Goal: Information Seeking & Learning: Learn about a topic

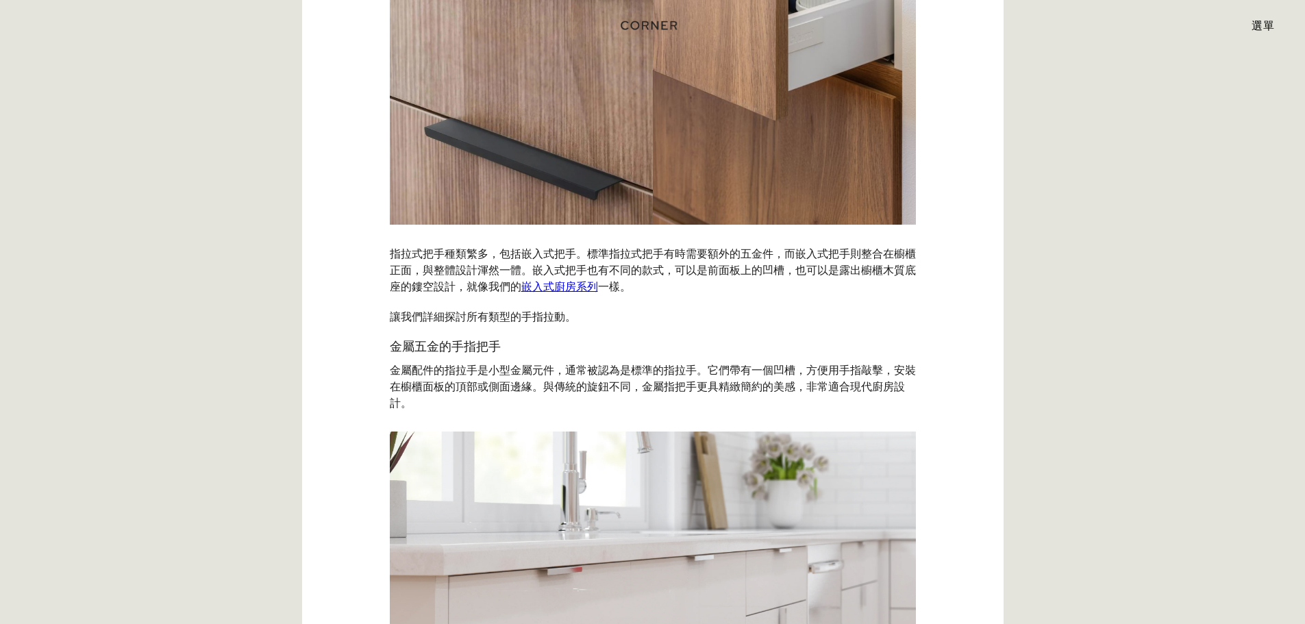
scroll to position [2484, 0]
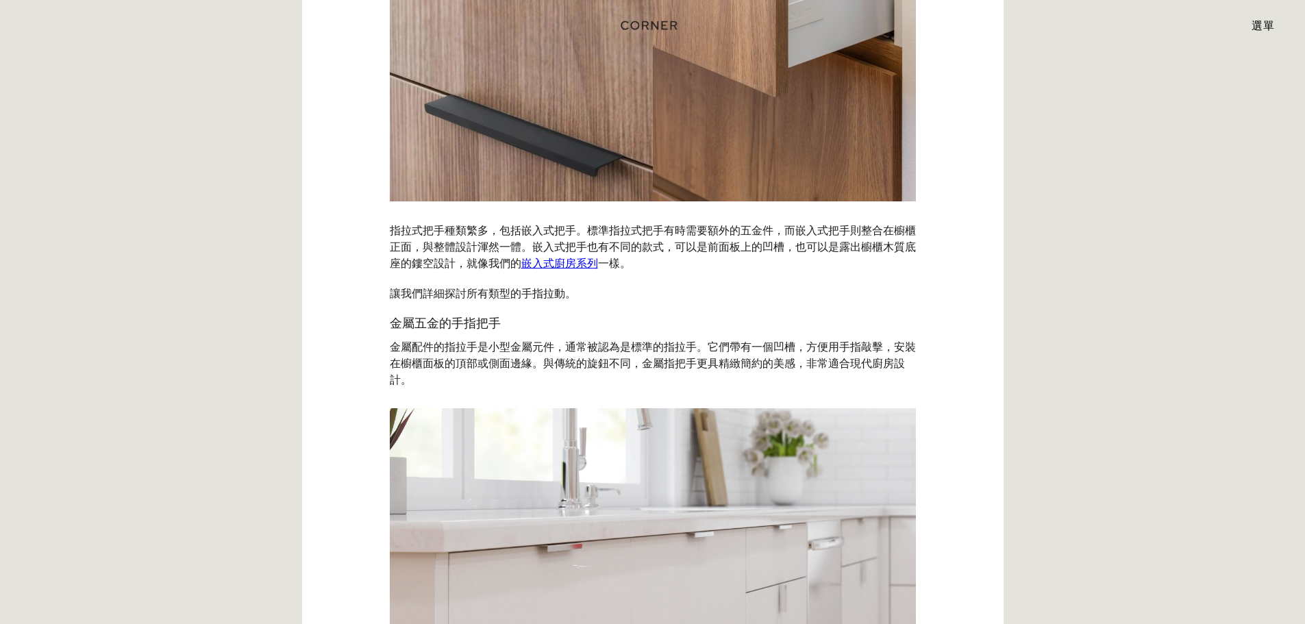
click at [572, 254] on p "指拉式把手種類繁多，包括嵌入式把手。標準指拉式把手有時需要額外的五金件，而嵌入式把手則整合在櫥櫃正面，與整體設計渾然一體。嵌入式把手也有不同的款式，可以是前面…" at bounding box center [653, 246] width 526 height 63
click at [571, 256] on font "嵌入式廚房系列" at bounding box center [559, 263] width 77 height 14
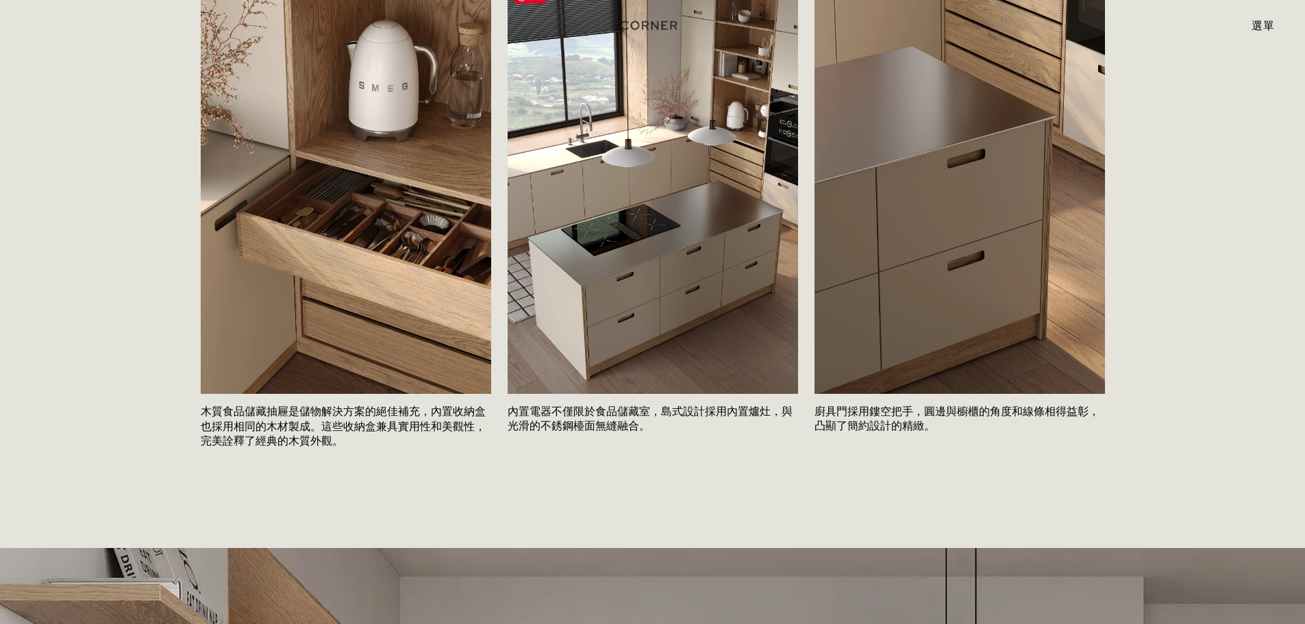
scroll to position [2466, 0]
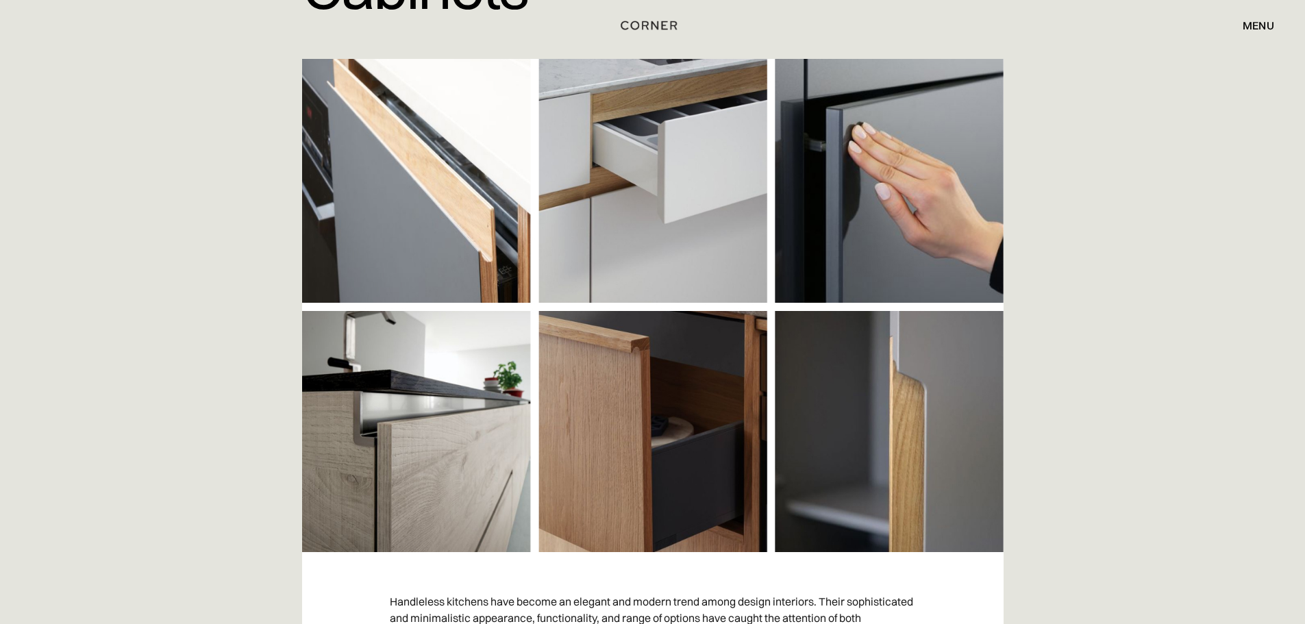
scroll to position [258, 0]
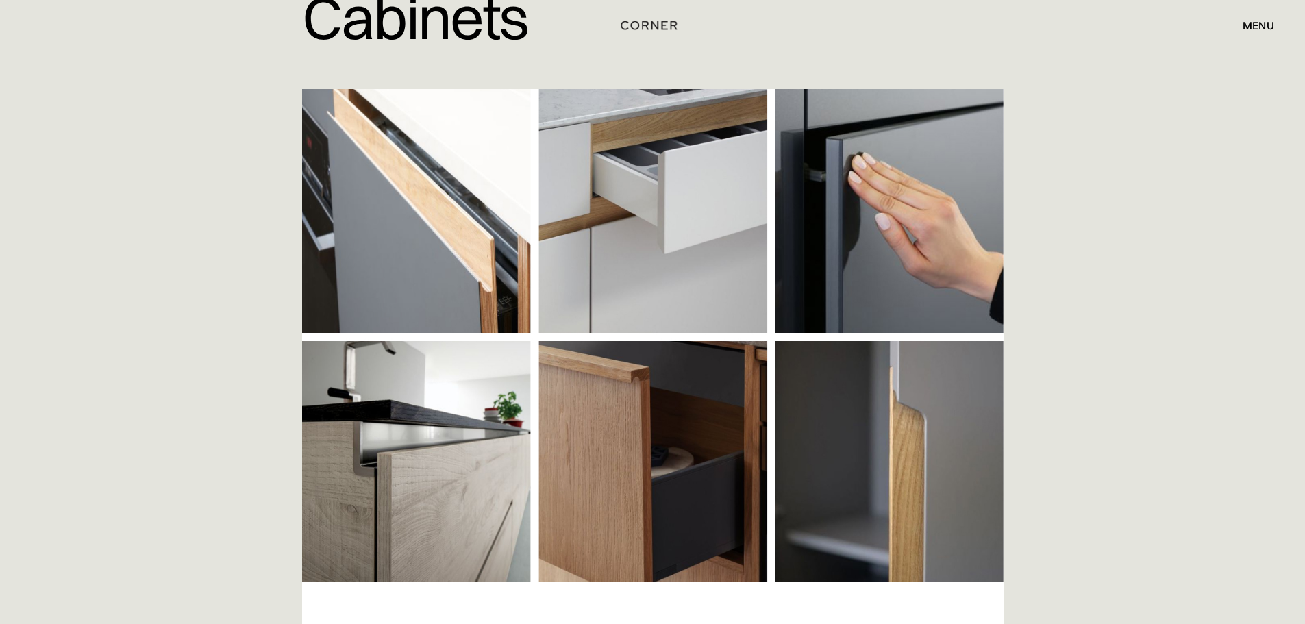
drag, startPoint x: 1202, startPoint y: 108, endPoint x: 1200, endPoint y: 85, distance: 23.5
click at [1202, 107] on div "Home > Blog > Exploring the Advantages of Handleless Kitchen Cabinets - Corner …" at bounding box center [652, 162] width 1305 height 840
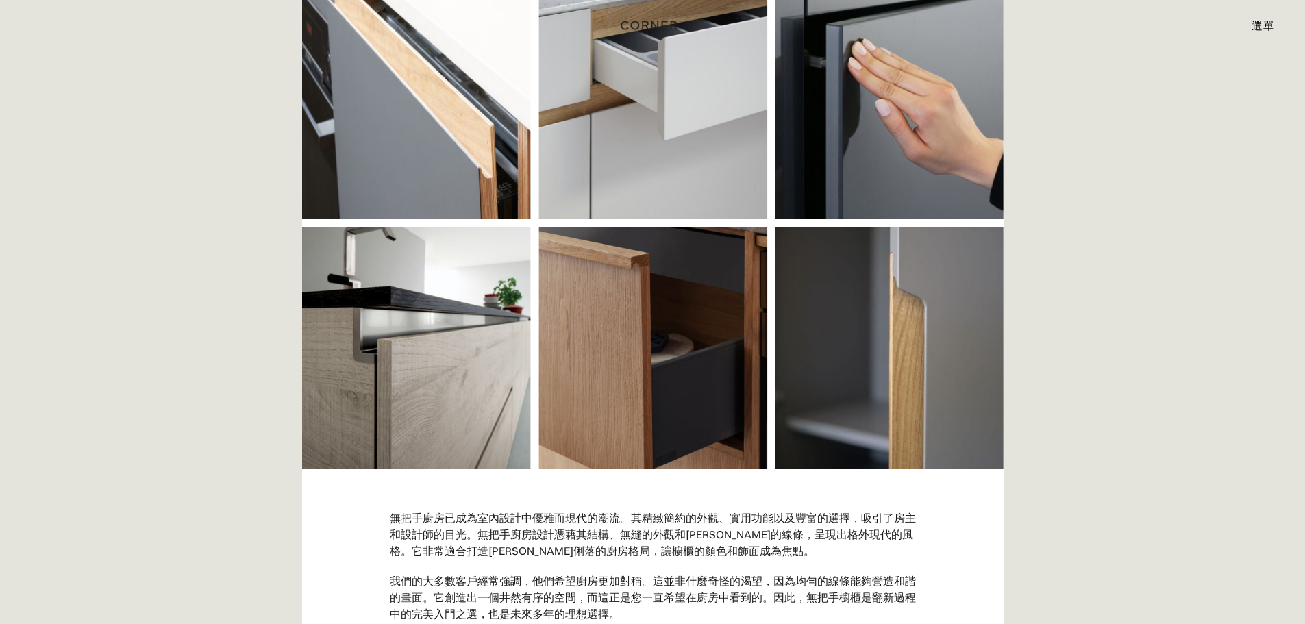
click at [1154, 206] on div "首頁 > 部落格 > 探索無把手廚櫃的優點 - 轉角 探索無把手廚櫃的優勢" at bounding box center [652, 105] width 1305 height 726
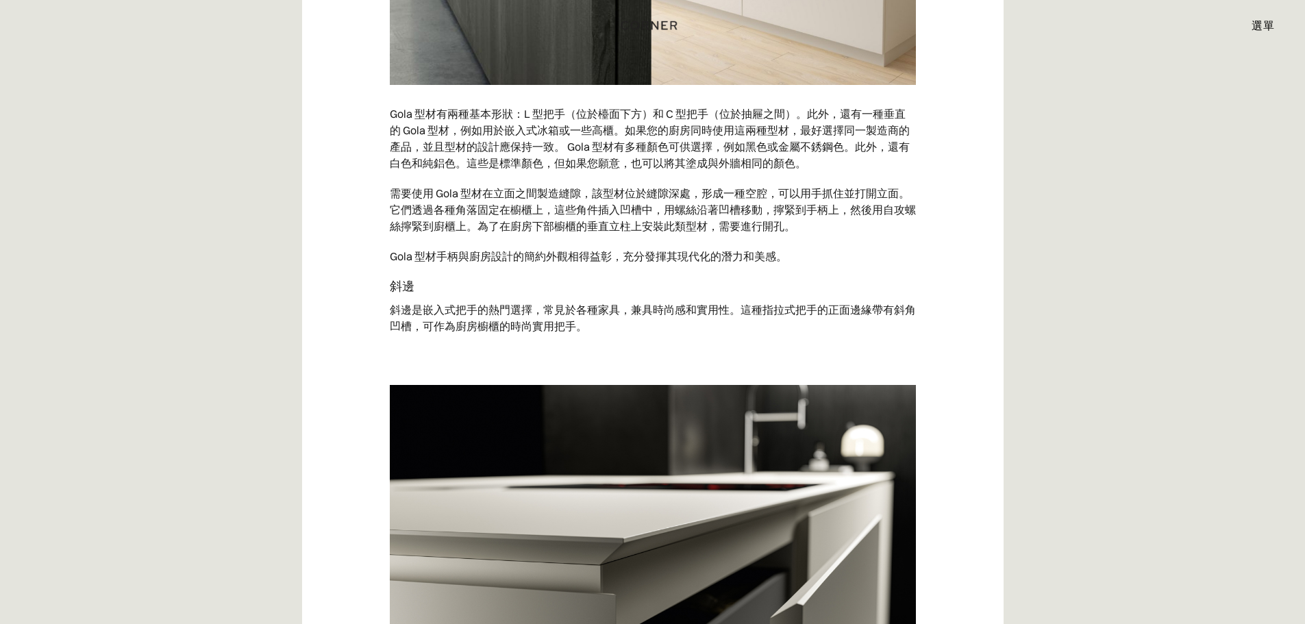
scroll to position [4916, 0]
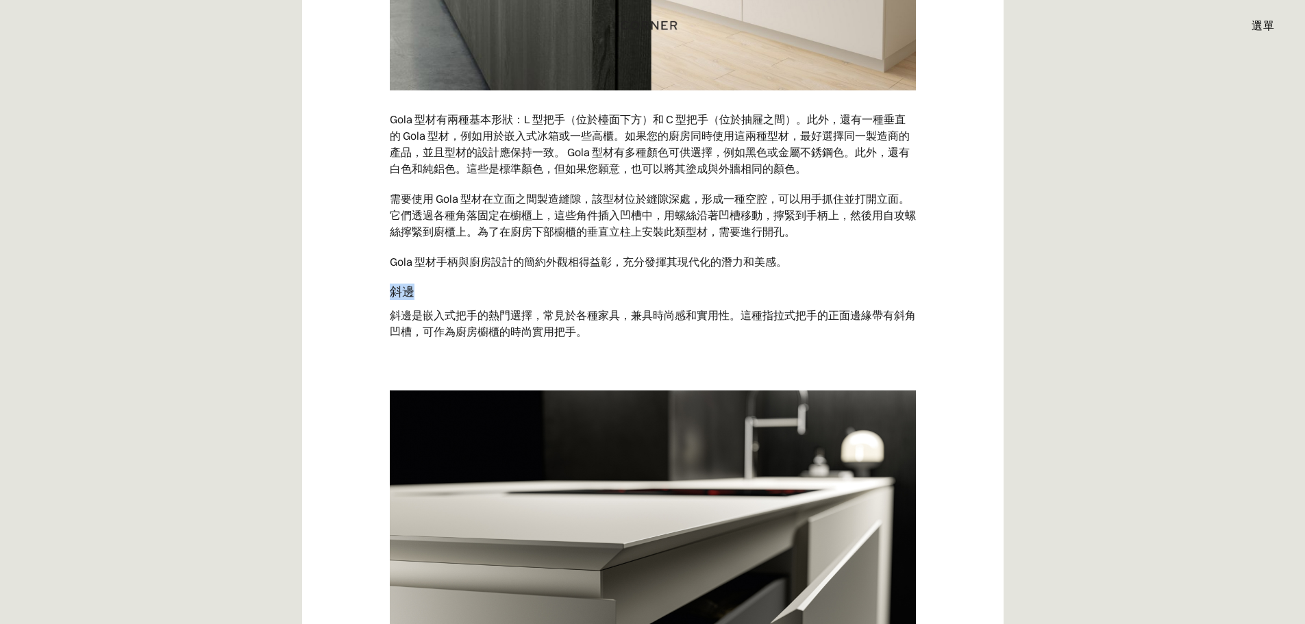
drag, startPoint x: 389, startPoint y: 273, endPoint x: 412, endPoint y: 275, distance: 22.7
click at [412, 284] on font "斜邊" at bounding box center [402, 292] width 25 height 16
copy font "斜邊"
click at [434, 308] on font "斜邊是嵌入式把手的熱門選擇，常見於各種家具，兼具時尚感和實用性。這種指拉式把手的正面邊緣帶有斜角凹槽，可作為廚房櫥櫃的時尚實用把手。" at bounding box center [653, 323] width 526 height 30
drag, startPoint x: 423, startPoint y: 303, endPoint x: 473, endPoint y: 296, distance: 50.6
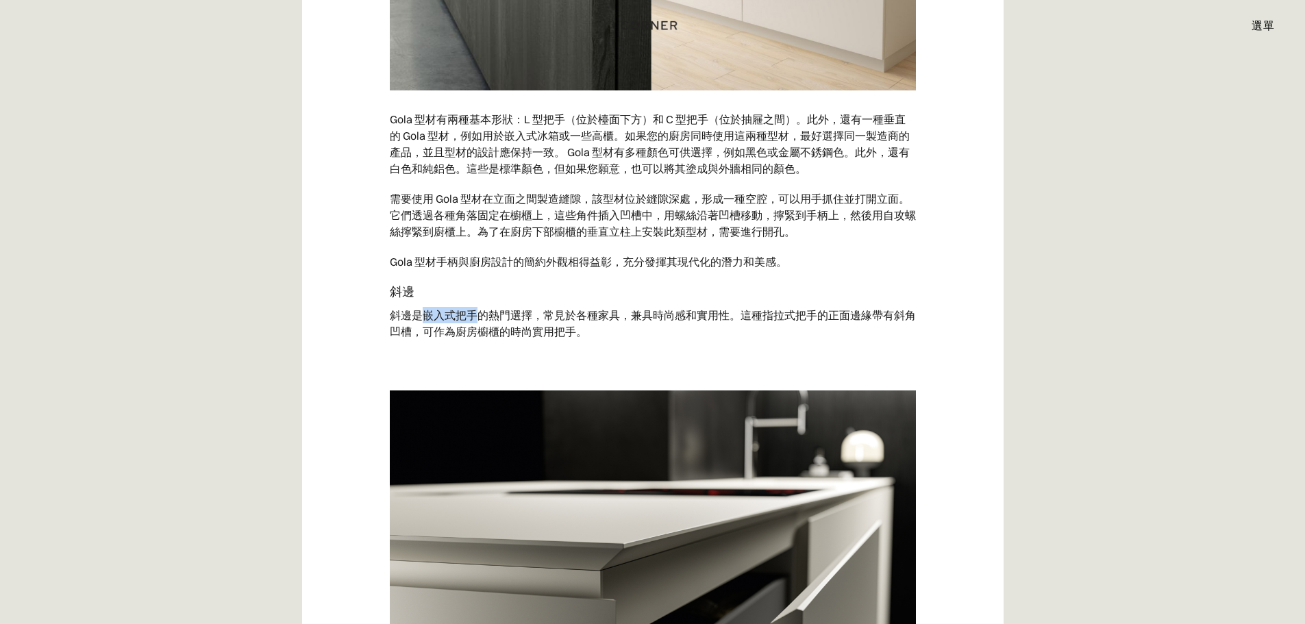
click at [473, 308] on font "斜邊是嵌入式把手的熱門選擇，常見於各種家具，兼具時尚感和實用性。這種指拉式把手的正面邊緣帶有斜角凹槽，可作為廚房櫥櫃的時尚實用把手。" at bounding box center [653, 323] width 526 height 30
copy font "嵌入式把手"
drag, startPoint x: 546, startPoint y: 311, endPoint x: 549, endPoint y: 303, distance: 8.0
click at [547, 310] on font "斜邊是嵌入式把手的熱門選擇，常見於各種家具，兼具時尚感和實用性。這種指拉式把手的正面邊緣帶有斜角凹槽，可作為廚房櫥櫃的時尚實用把手。" at bounding box center [653, 323] width 526 height 30
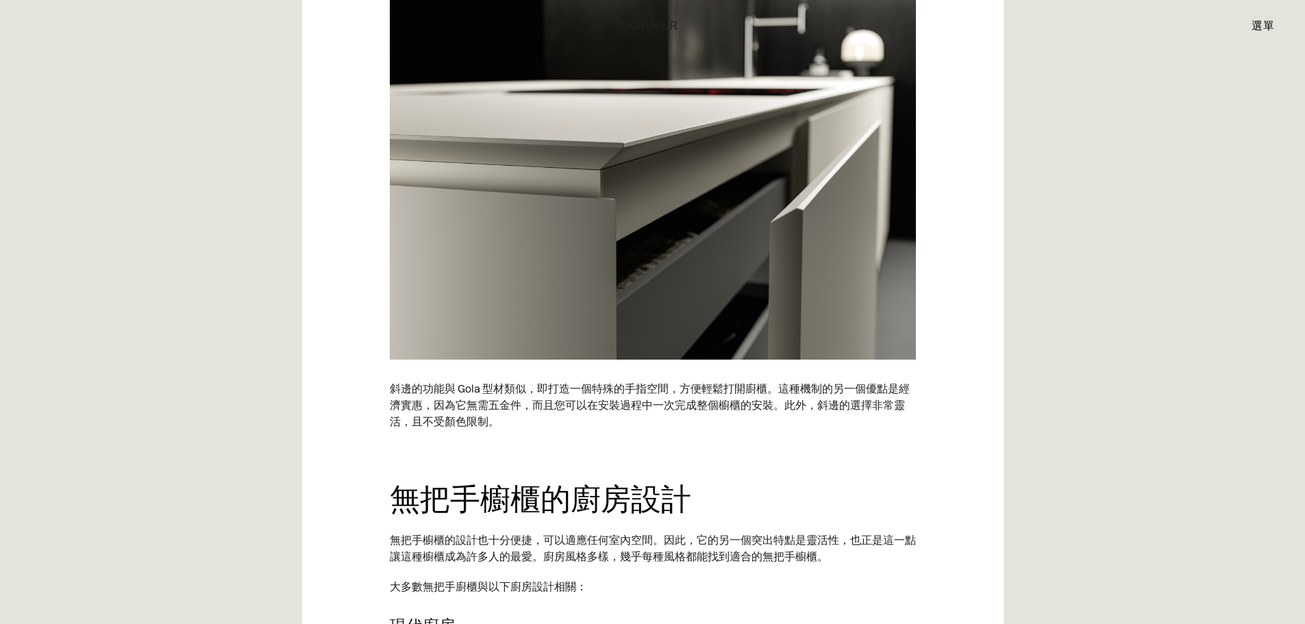
scroll to position [5327, 0]
